Goal: Find specific fact: Find contact information

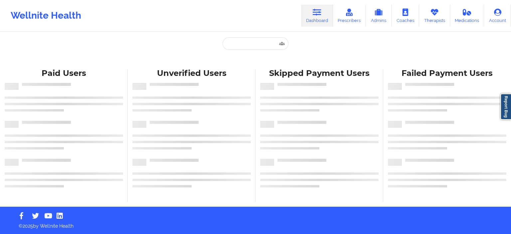
click at [229, 33] on div "Paid Unverified Skipped Failed Paid Users Unverified Users Skipped Payment User…" at bounding box center [255, 103] width 511 height 207
click at [238, 41] on input "text" at bounding box center [256, 43] width 66 height 13
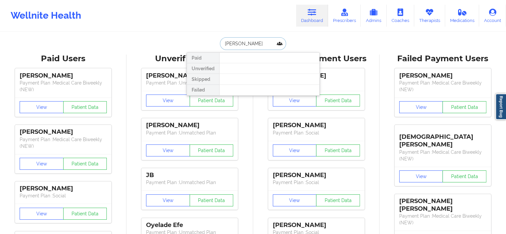
type input "[PERSON_NAME]"
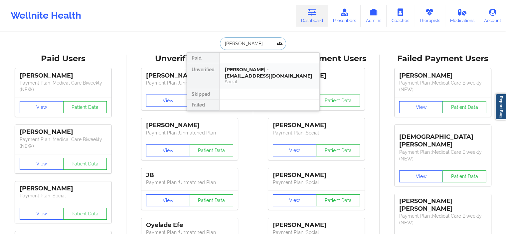
click at [244, 63] on div "[PERSON_NAME] - [EMAIL_ADDRESS][DOMAIN_NAME] Social" at bounding box center [270, 76] width 100 height 26
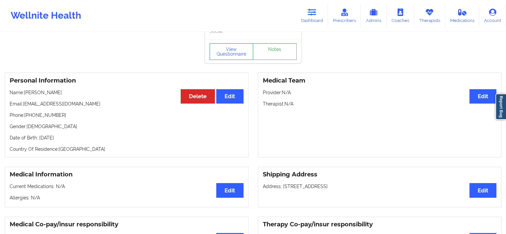
scroll to position [5, 0]
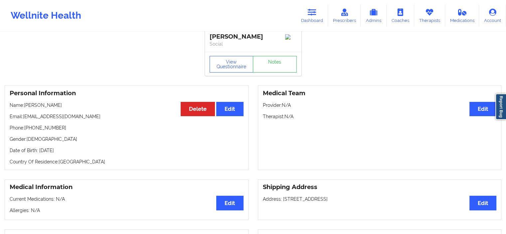
drag, startPoint x: 104, startPoint y: 118, endPoint x: 22, endPoint y: 117, distance: 82.2
click at [22, 117] on p "Email: [EMAIL_ADDRESS][DOMAIN_NAME]" at bounding box center [127, 116] width 234 height 7
click at [68, 112] on div "Personal Information Edit Delete Name: [PERSON_NAME] Email: [EMAIL_ADDRESS][DOM…" at bounding box center [127, 127] width 244 height 85
drag, startPoint x: 99, startPoint y: 117, endPoint x: 24, endPoint y: 118, distance: 74.9
click at [24, 118] on p "Email: [EMAIL_ADDRESS][DOMAIN_NAME]" at bounding box center [127, 116] width 234 height 7
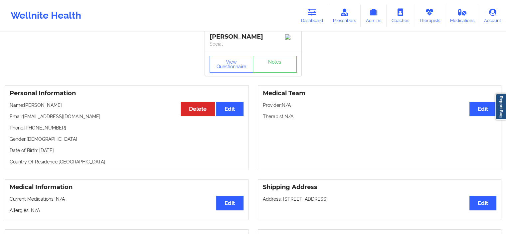
copy p "[EMAIL_ADDRESS][DOMAIN_NAME]"
